Goal: Transaction & Acquisition: Purchase product/service

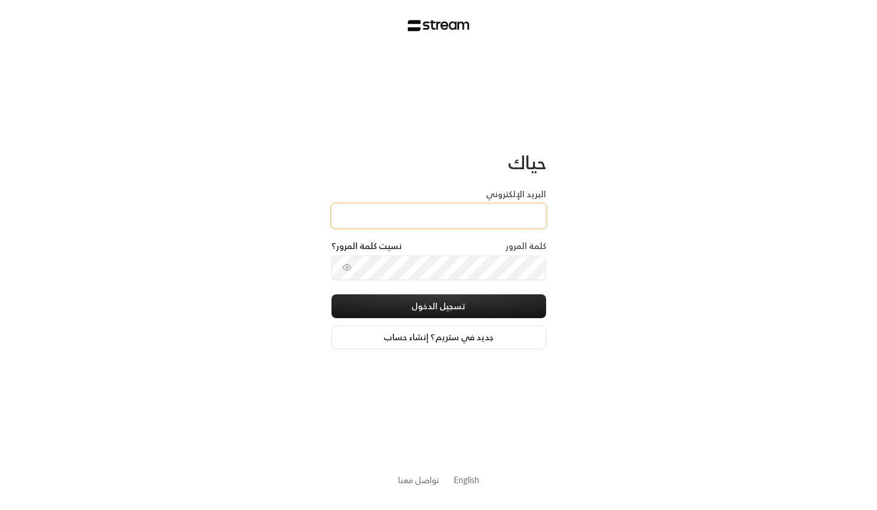
click at [449, 211] on input "البريد الإلكتروني" at bounding box center [438, 216] width 215 height 24
type input "[EMAIL_ADDRESS][DOMAIN_NAME]"
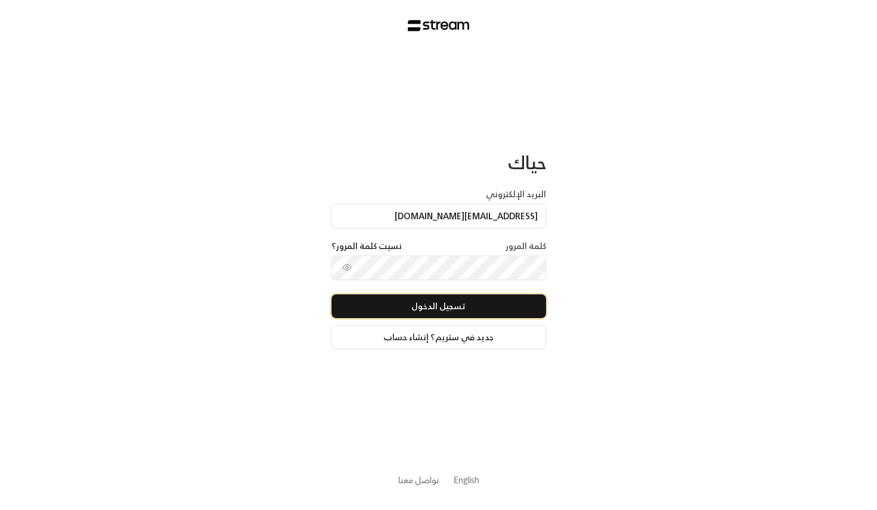
click at [422, 310] on button "تسجيل الدخول" at bounding box center [438, 306] width 215 height 24
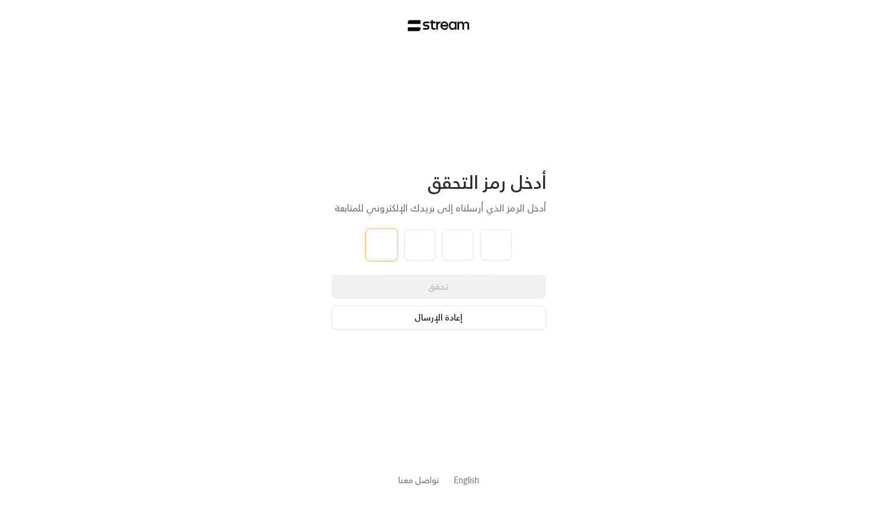
paste input "9"
type input "9"
type input "8"
type input "3"
type input "7"
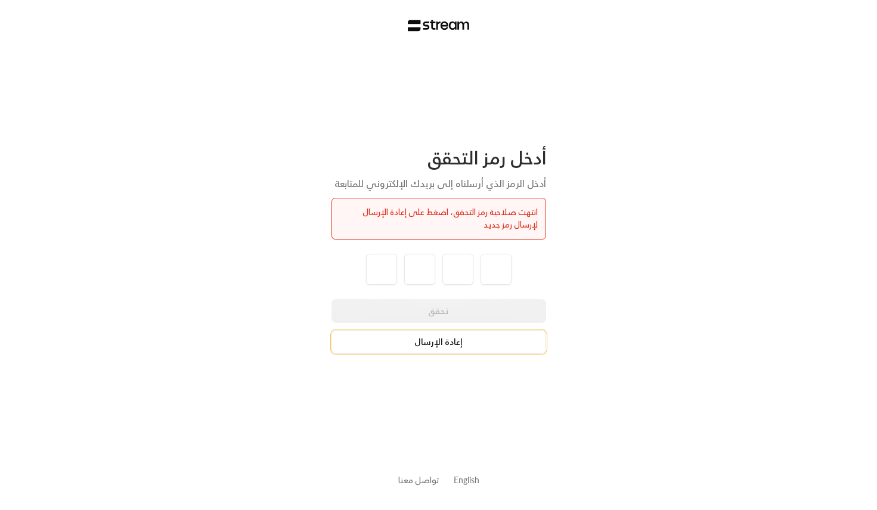
click at [441, 344] on button "إعادة الإرسال" at bounding box center [438, 342] width 215 height 24
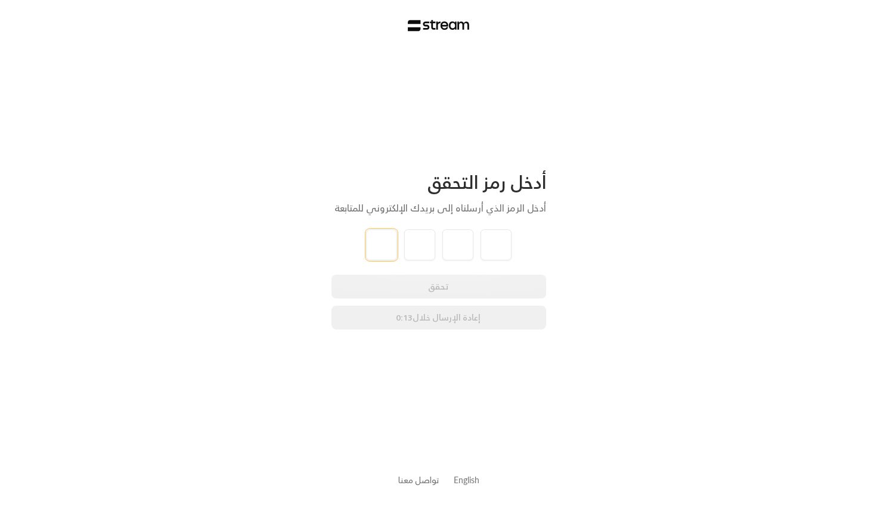
click at [380, 251] on input "tel" at bounding box center [381, 244] width 31 height 31
paste input "8"
type input "8"
type input "9"
type input "0"
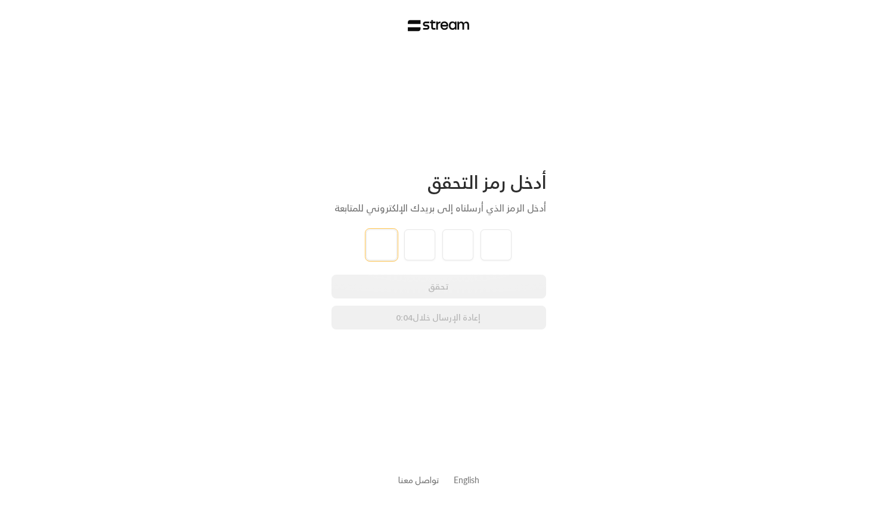
type input "3"
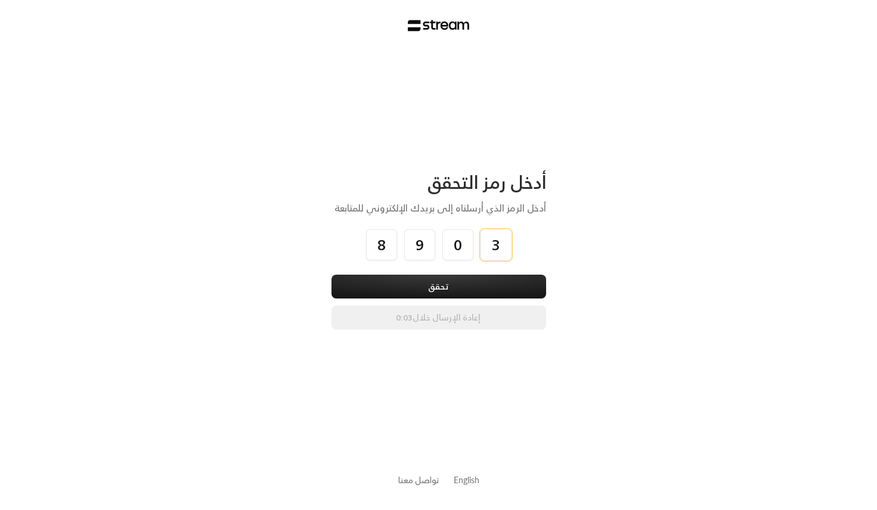
click at [331, 275] on button "تحقق" at bounding box center [438, 287] width 215 height 24
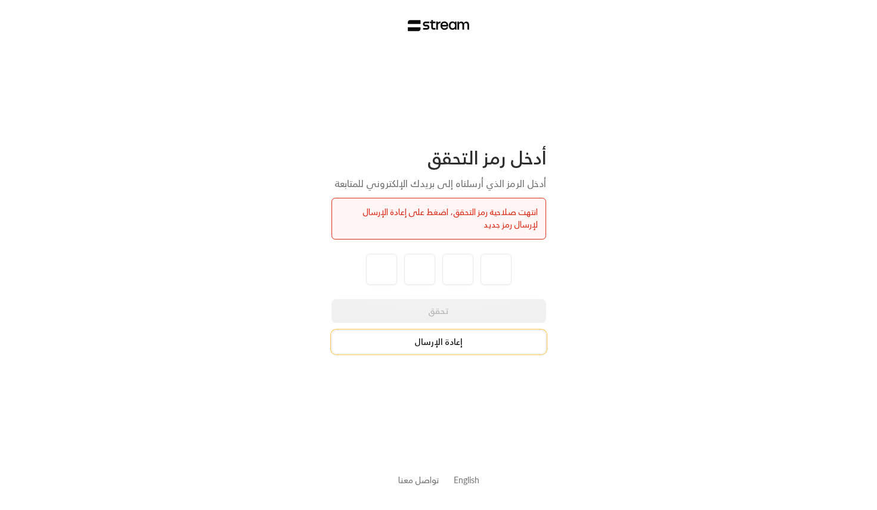
click at [446, 343] on button "إعادة الإرسال" at bounding box center [438, 342] width 215 height 24
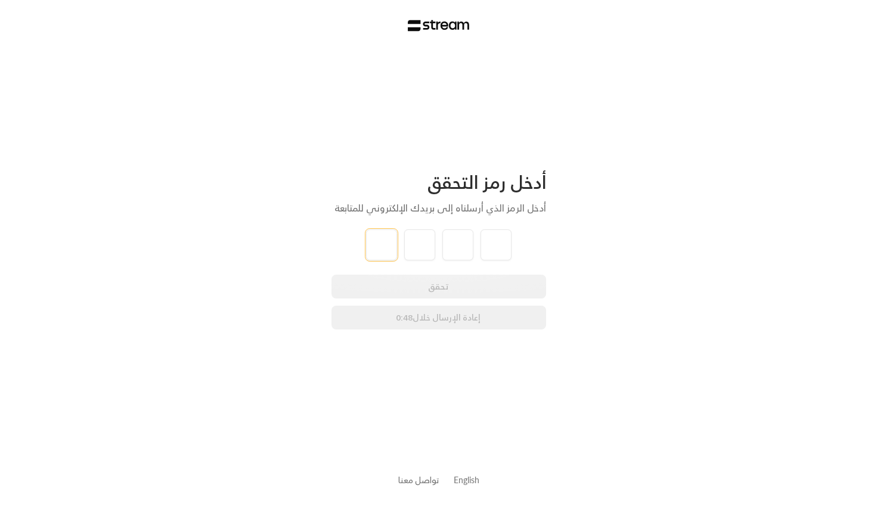
paste input "8"
type input "8"
type input "3"
type input "9"
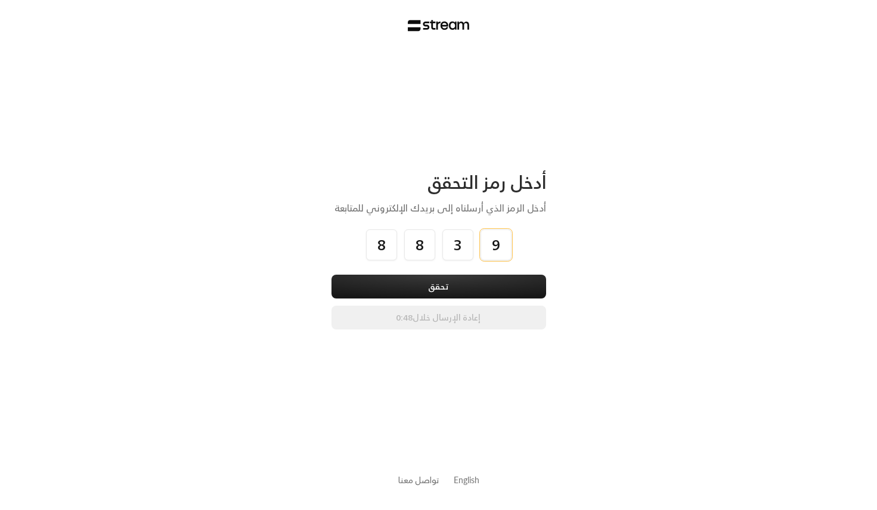
click at [331, 275] on button "تحقق" at bounding box center [438, 287] width 215 height 24
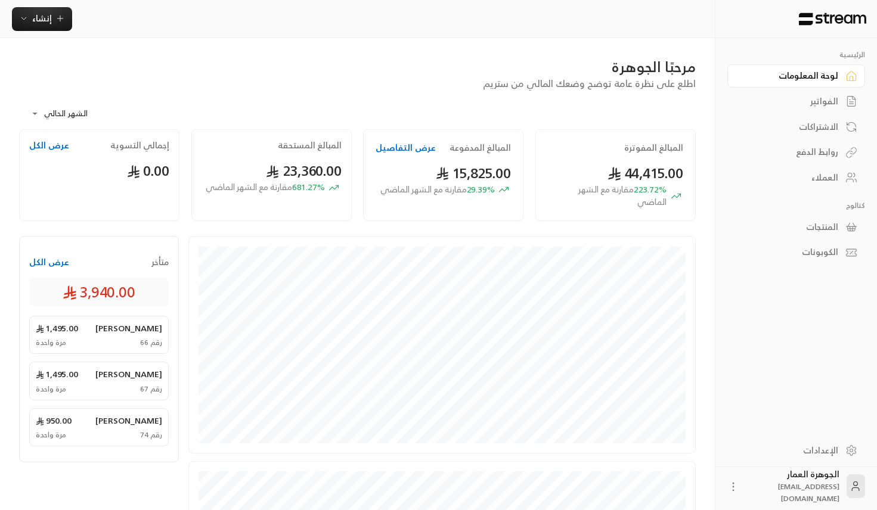
click at [822, 107] on div "الفواتير" at bounding box center [790, 101] width 96 height 12
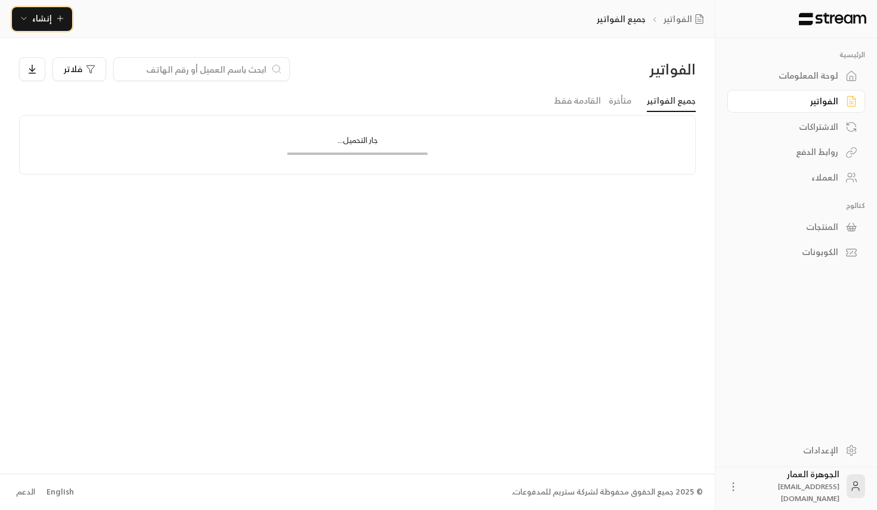
click at [55, 14] on icon "button" at bounding box center [60, 19] width 10 height 10
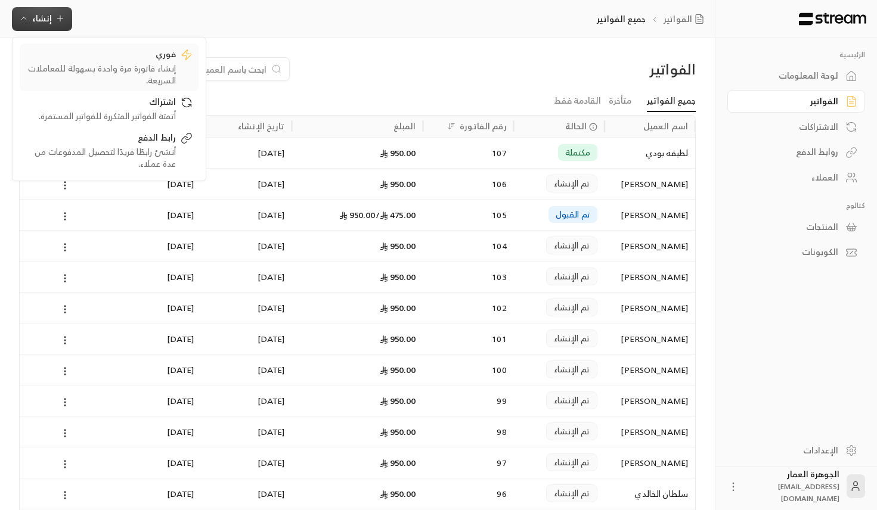
click at [150, 69] on div "إنشاء فاتورة مرة واحدة بسهولة للمعاملات السريعة." at bounding box center [101, 75] width 150 height 24
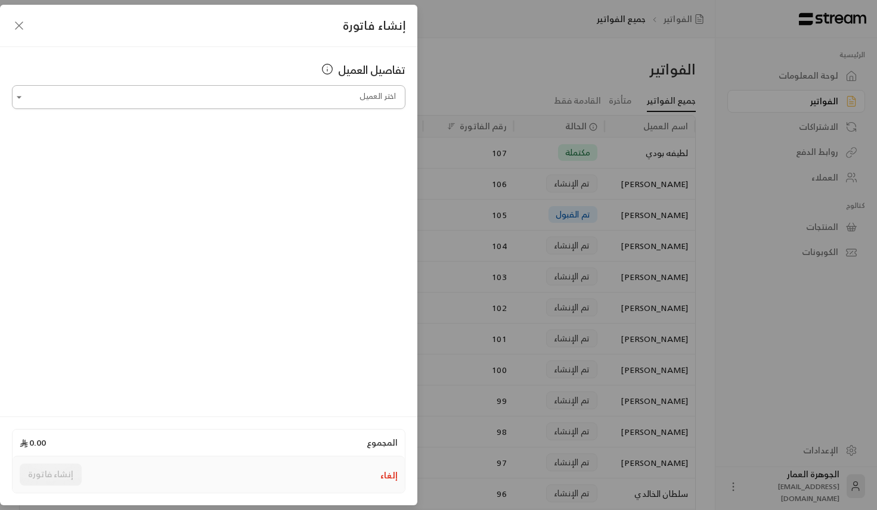
click at [346, 105] on input "اختر العميل" at bounding box center [208, 97] width 393 height 21
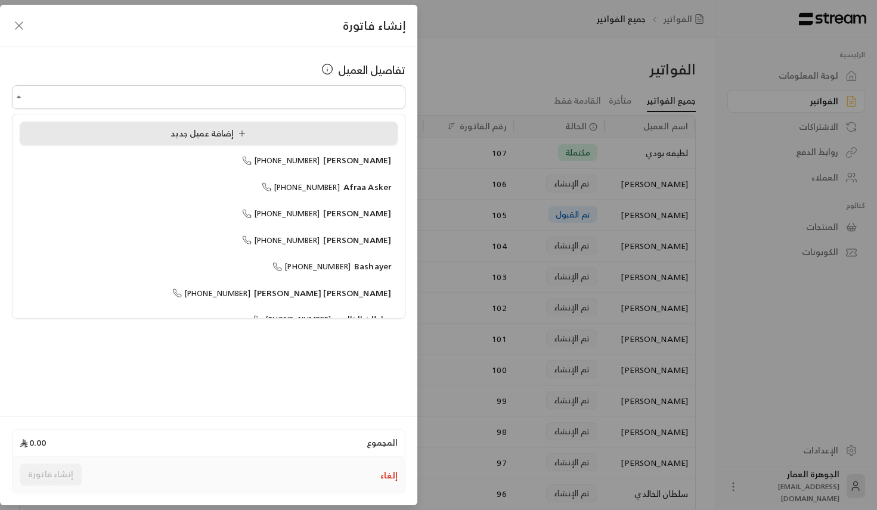
click at [375, 126] on li "إضافة عميل جديد" at bounding box center [209, 134] width 378 height 24
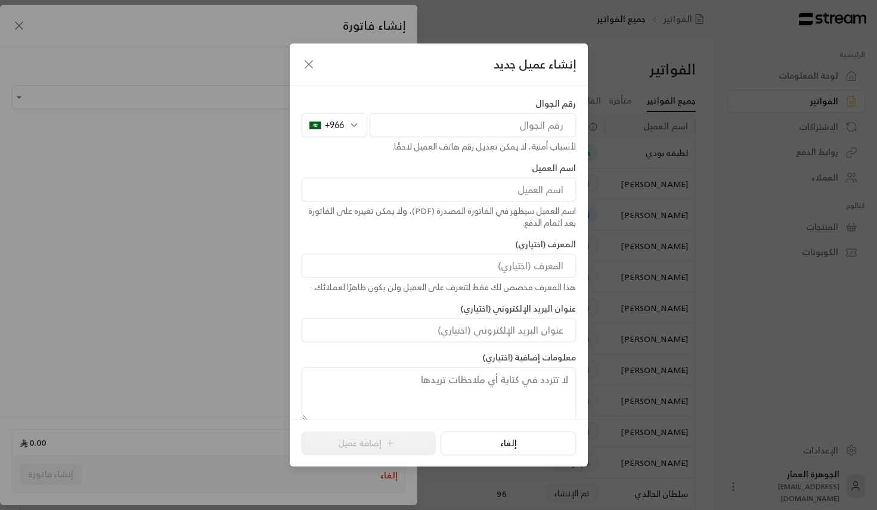
click at [419, 132] on input "tel" at bounding box center [472, 125] width 206 height 24
paste input "546128487"
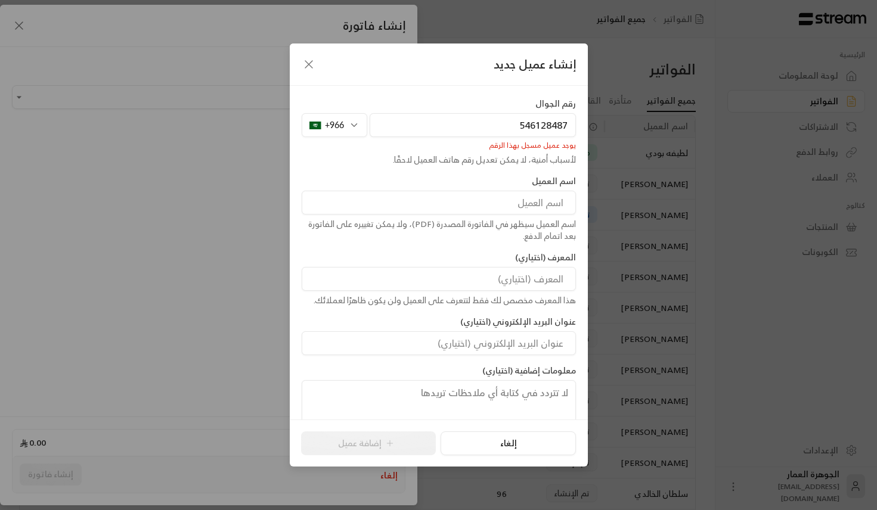
type input "546128487"
click at [305, 64] on icon "button" at bounding box center [309, 64] width 14 height 14
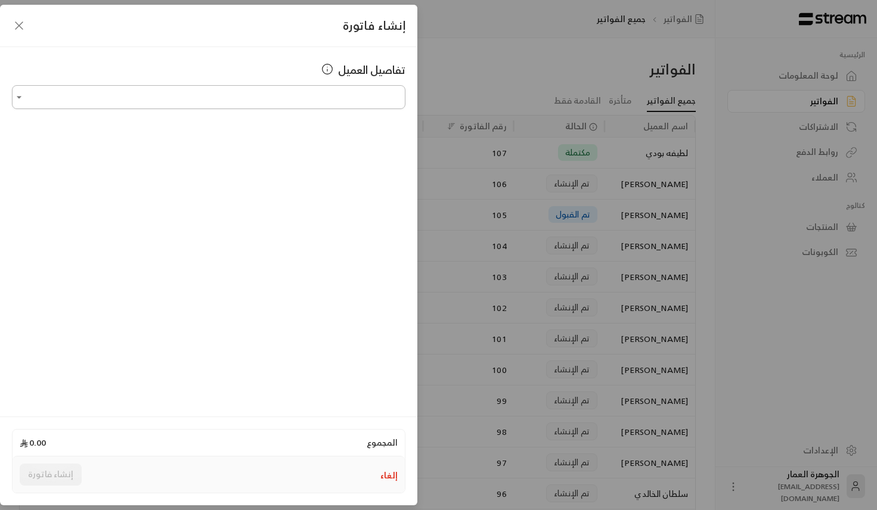
paste input "*********"
click at [340, 158] on span "[PERSON_NAME]" at bounding box center [357, 160] width 68 height 15
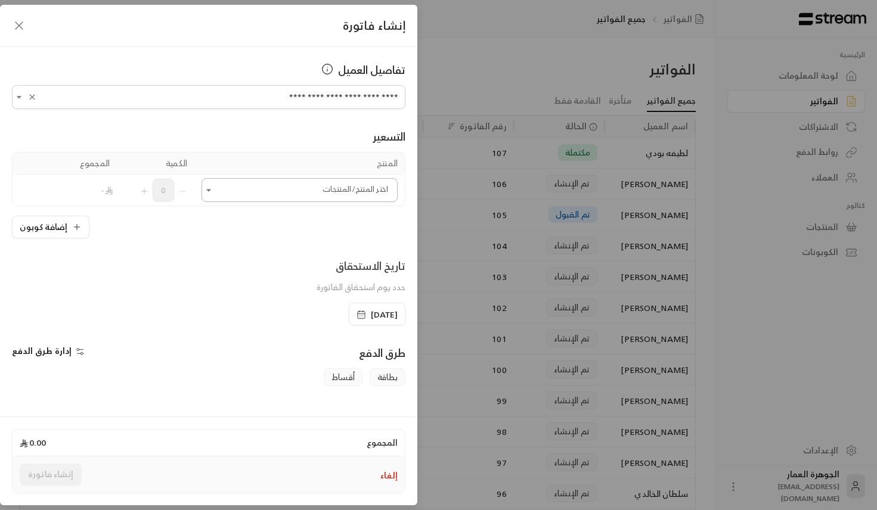
type input "**********"
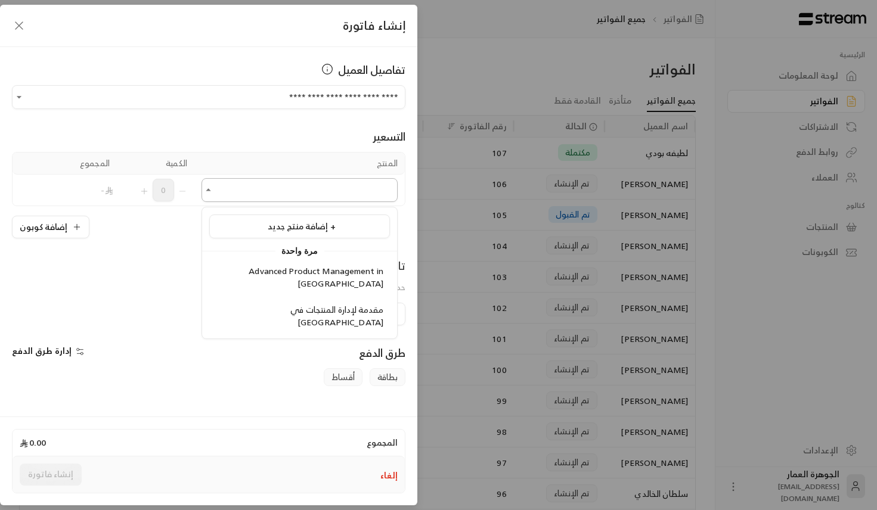
click at [353, 195] on input "اختر العميل" at bounding box center [299, 190] width 196 height 21
click at [328, 272] on span "Advanced Product Management in [GEOGRAPHIC_DATA]" at bounding box center [315, 276] width 135 height 27
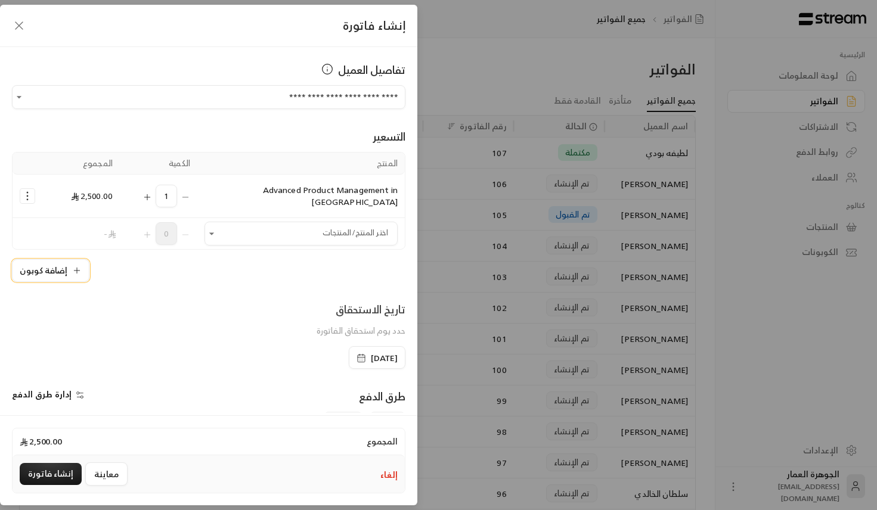
click at [77, 266] on icon "button" at bounding box center [77, 271] width 10 height 10
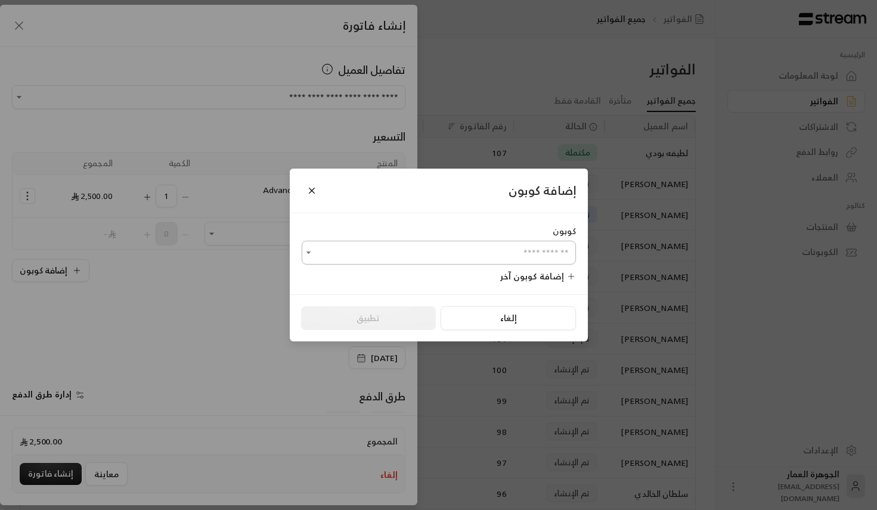
click at [383, 253] on input "اختر العميل" at bounding box center [439, 253] width 274 height 21
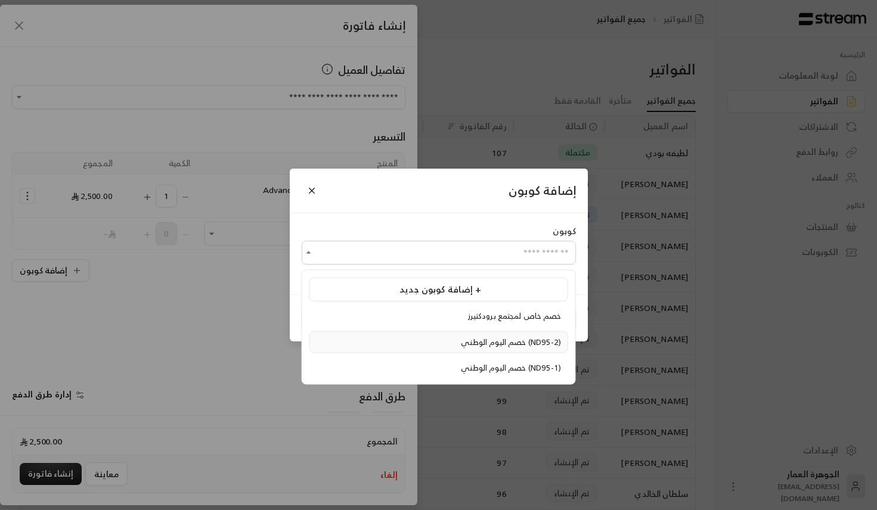
click at [461, 343] on span "خصم اليوم الوطني (ND95-2)" at bounding box center [511, 342] width 100 height 14
type input "**********"
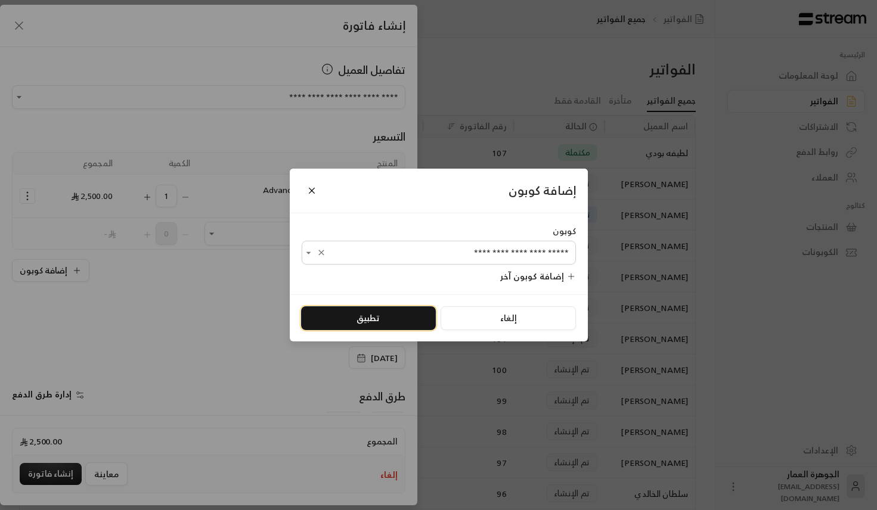
click at [392, 323] on button "تطبيق" at bounding box center [368, 318] width 135 height 24
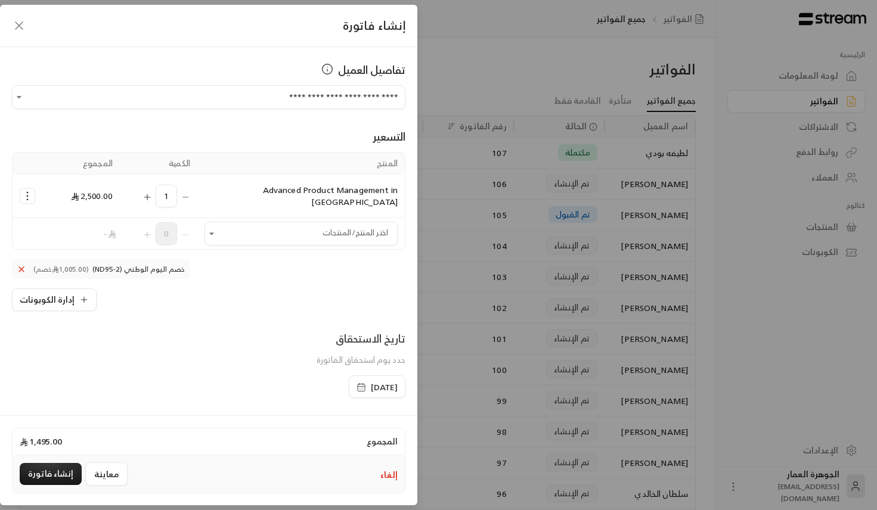
click at [371, 381] on span "[DATE]" at bounding box center [384, 387] width 27 height 12
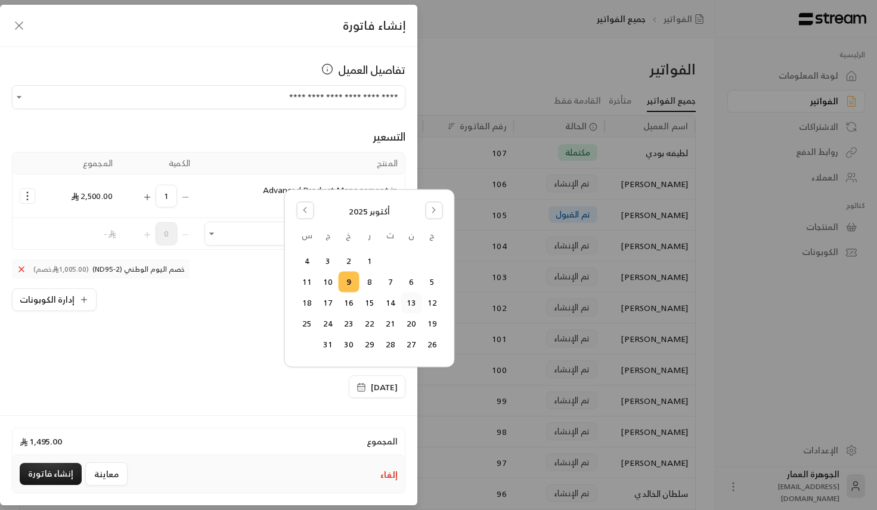
click at [417, 305] on button "13" at bounding box center [411, 303] width 20 height 20
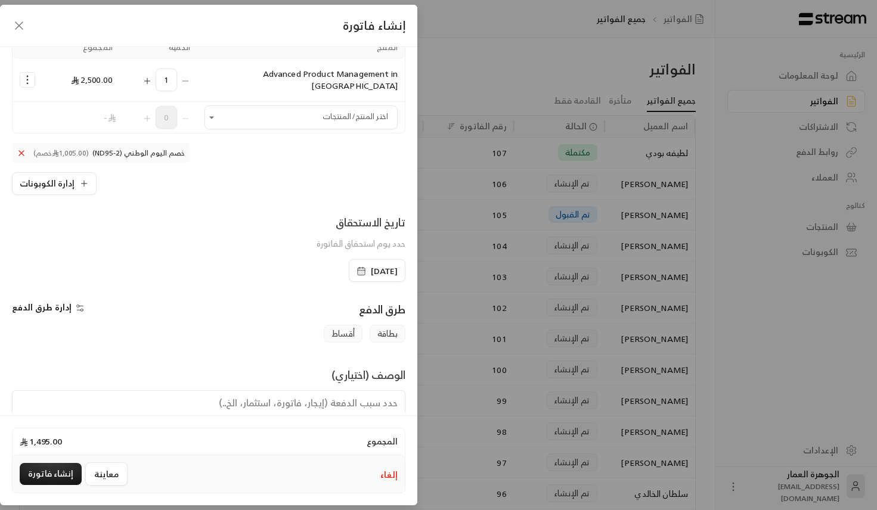
scroll to position [150, 0]
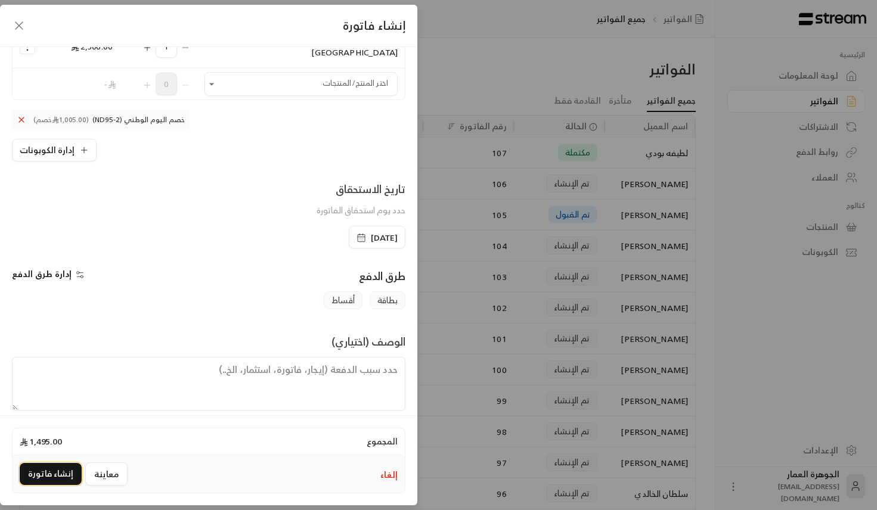
click at [40, 473] on button "إنشاء فاتورة" at bounding box center [51, 474] width 62 height 22
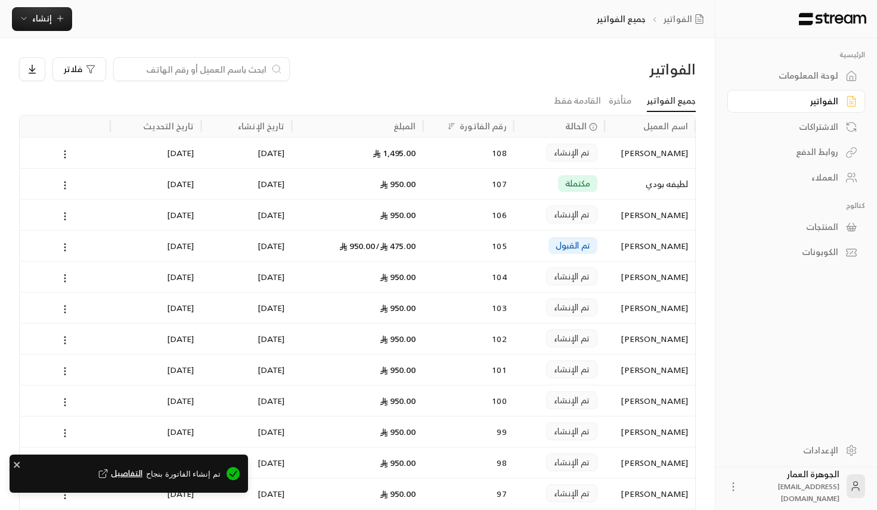
click at [136, 473] on span "التفاصيل" at bounding box center [119, 474] width 46 height 12
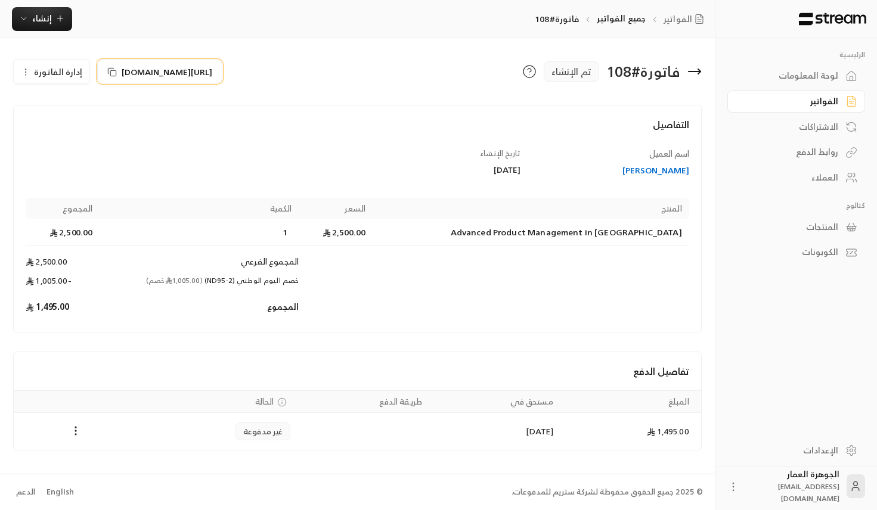
click at [181, 75] on span "[URL][DOMAIN_NAME]" at bounding box center [167, 72] width 91 height 13
